Goal: Task Accomplishment & Management: Complete application form

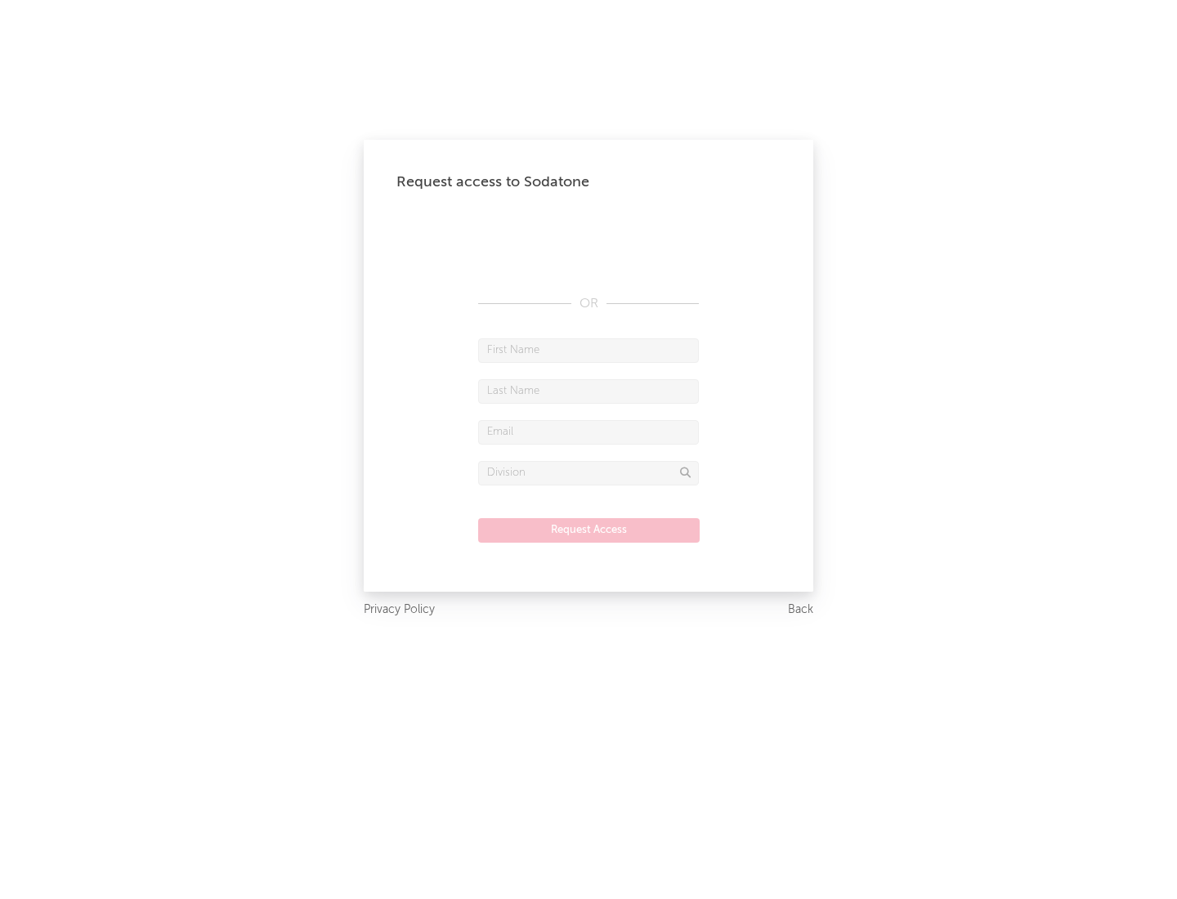
click at [588, 350] on input "text" at bounding box center [588, 350] width 221 height 25
type input "[PERSON_NAME]"
click at [588, 391] on input "text" at bounding box center [588, 391] width 221 height 25
type input "[PERSON_NAME]"
click at [588, 431] on input "text" at bounding box center [588, 432] width 221 height 25
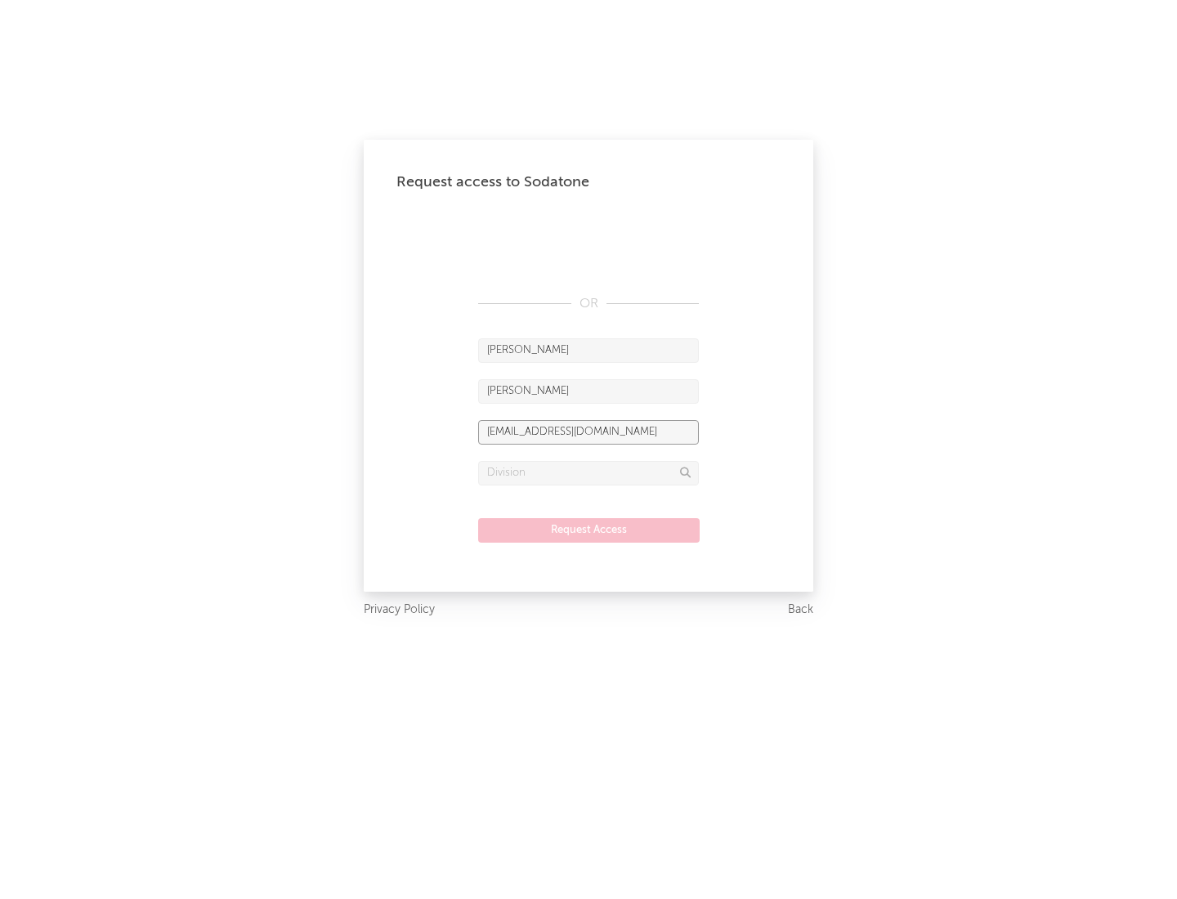
type input "[EMAIL_ADDRESS][DOMAIN_NAME]"
click at [588, 472] on input "text" at bounding box center [588, 473] width 221 height 25
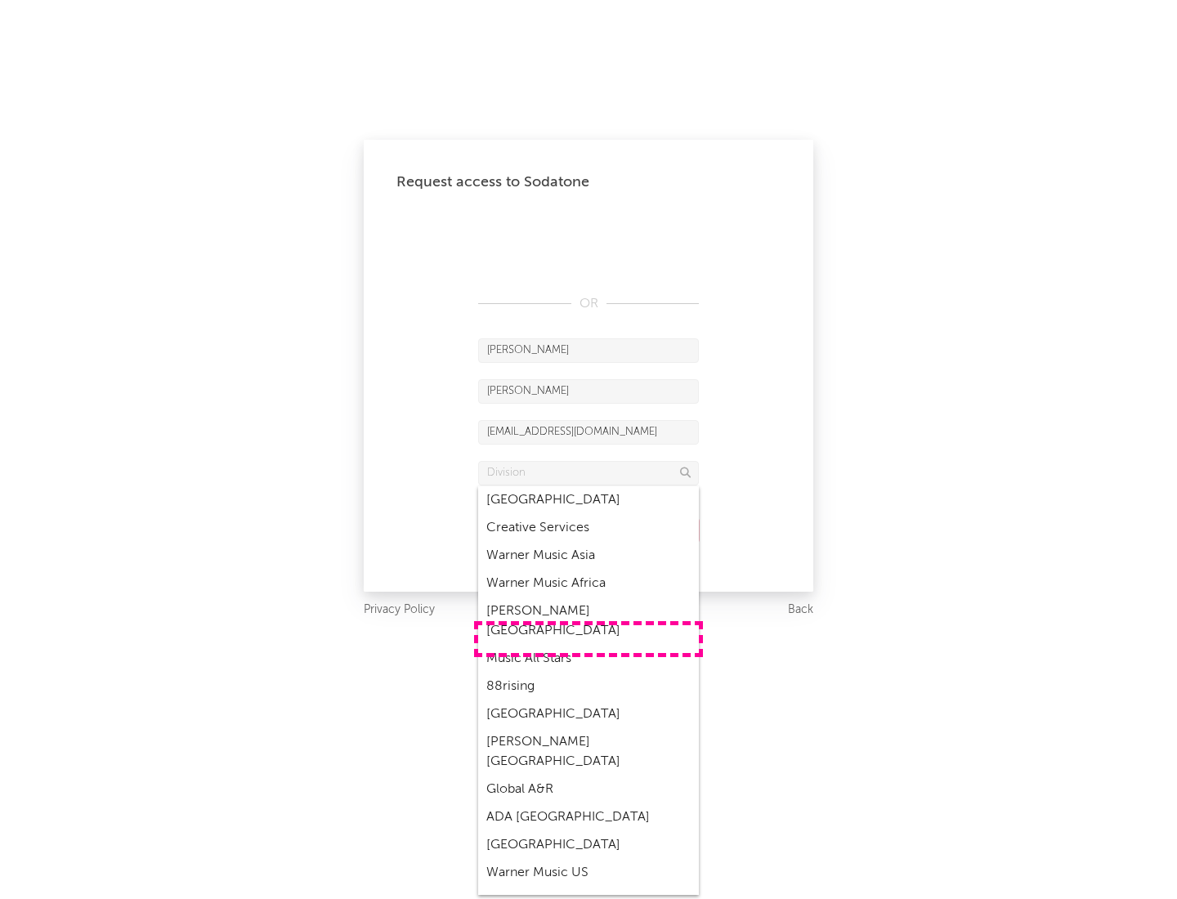
click at [588, 645] on div "Music All Stars" at bounding box center [588, 659] width 221 height 28
type input "Music All Stars"
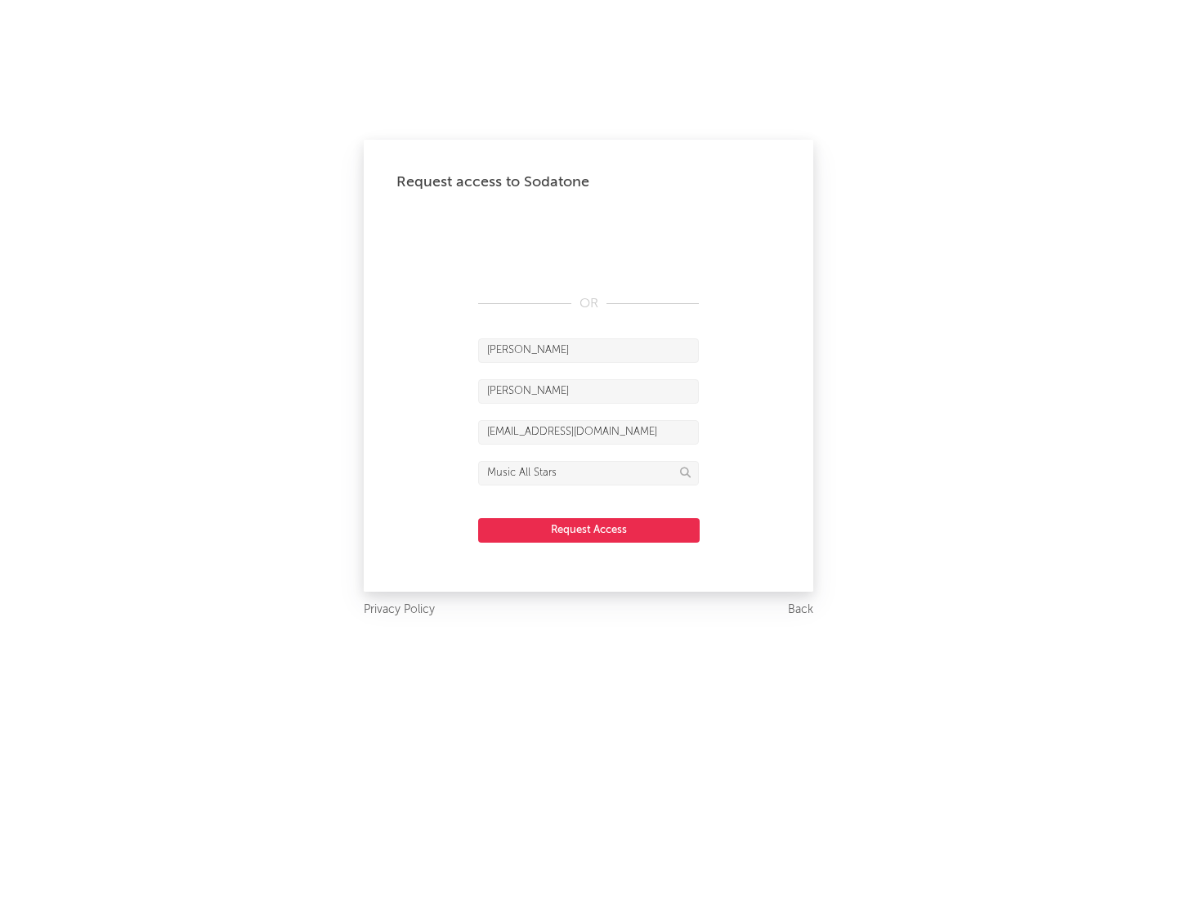
click at [588, 530] on button "Request Access" at bounding box center [588, 530] width 221 height 25
